Goal: Navigation & Orientation: Find specific page/section

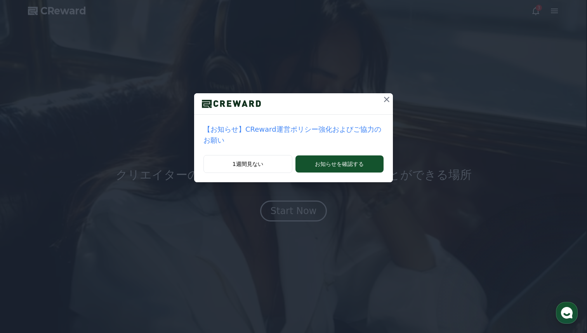
click at [389, 101] on icon at bounding box center [386, 99] width 5 height 5
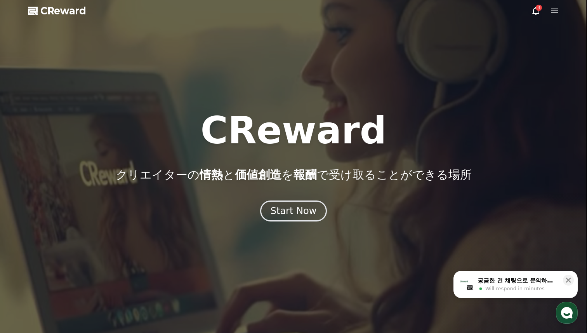
click at [32, 5] on icon at bounding box center [33, 10] width 11 height 11
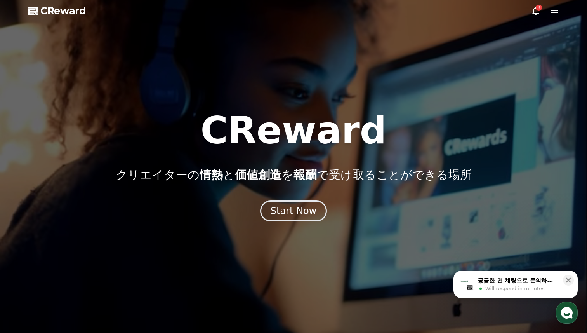
click at [32, 7] on polygon at bounding box center [33, 11] width 10 height 8
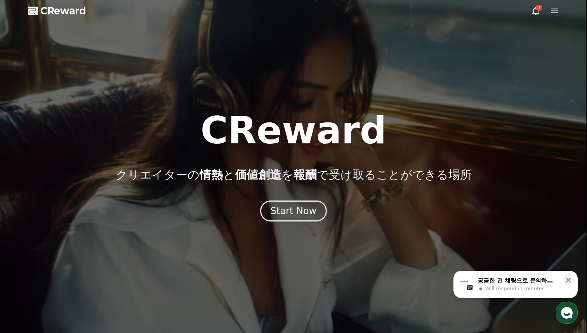
click at [536, 9] on icon at bounding box center [536, 10] width 9 height 9
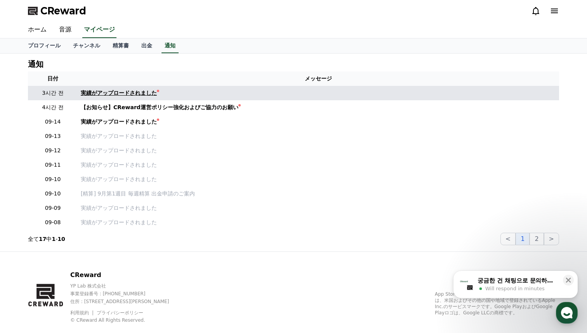
click at [218, 95] on link "実績がアップロードされました" at bounding box center [319, 93] width 476 height 8
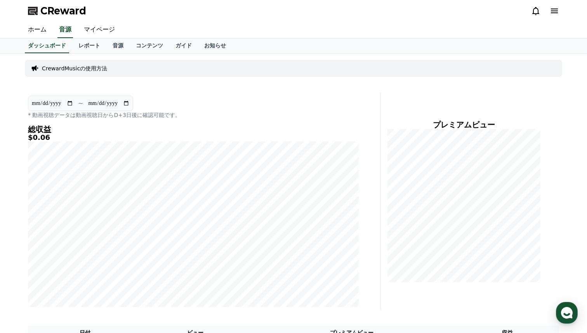
click at [52, 10] on span "CReward" at bounding box center [63, 11] width 46 height 12
